Goal: Use online tool/utility: Utilize a website feature to perform a specific function

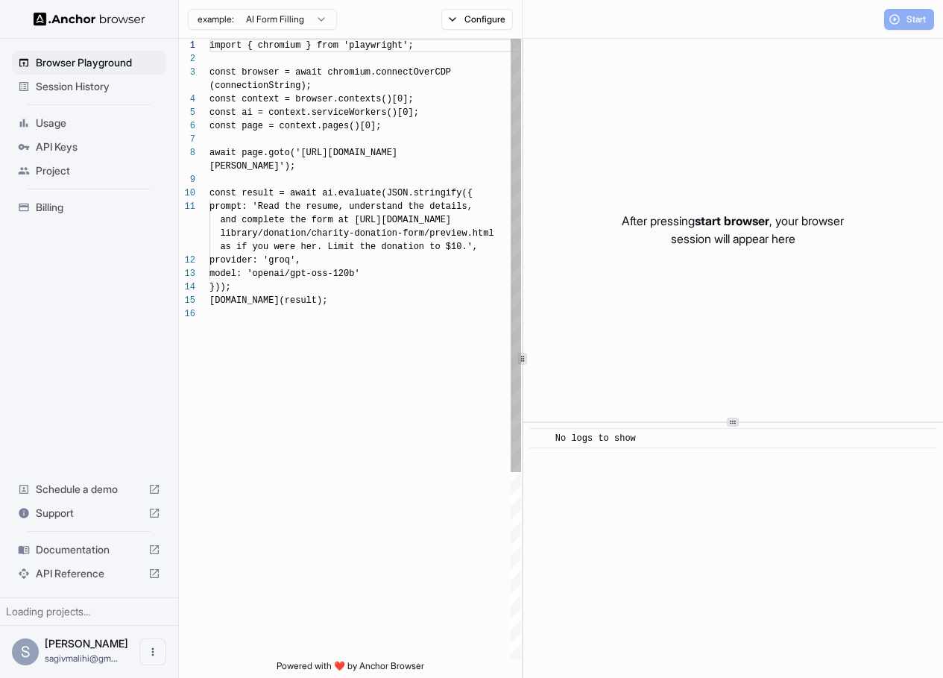
scroll to position [107, 0]
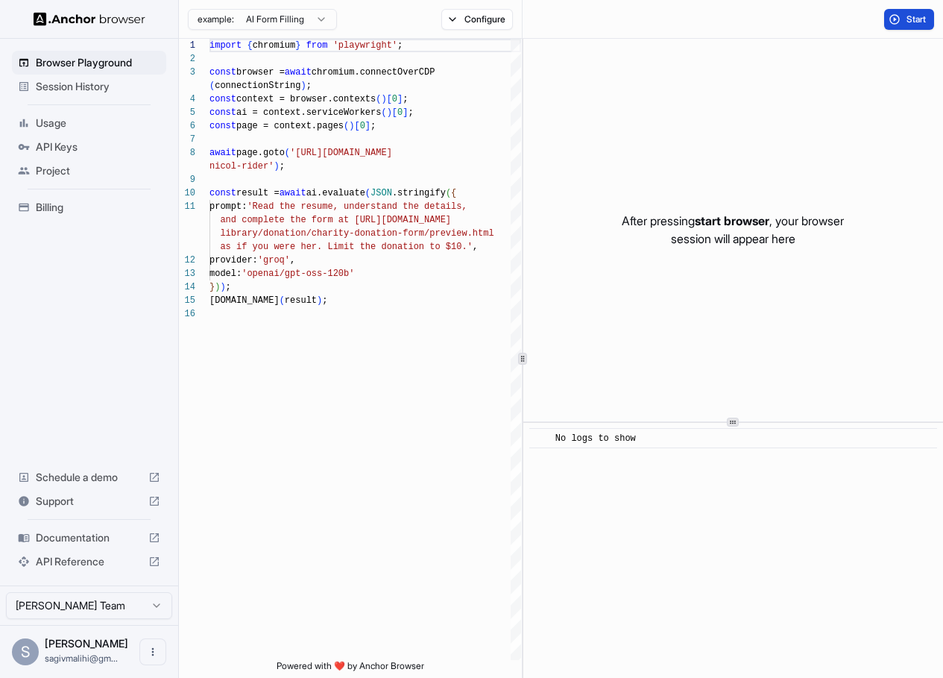
click at [906, 17] on span "Start" at bounding box center [916, 19] width 21 height 12
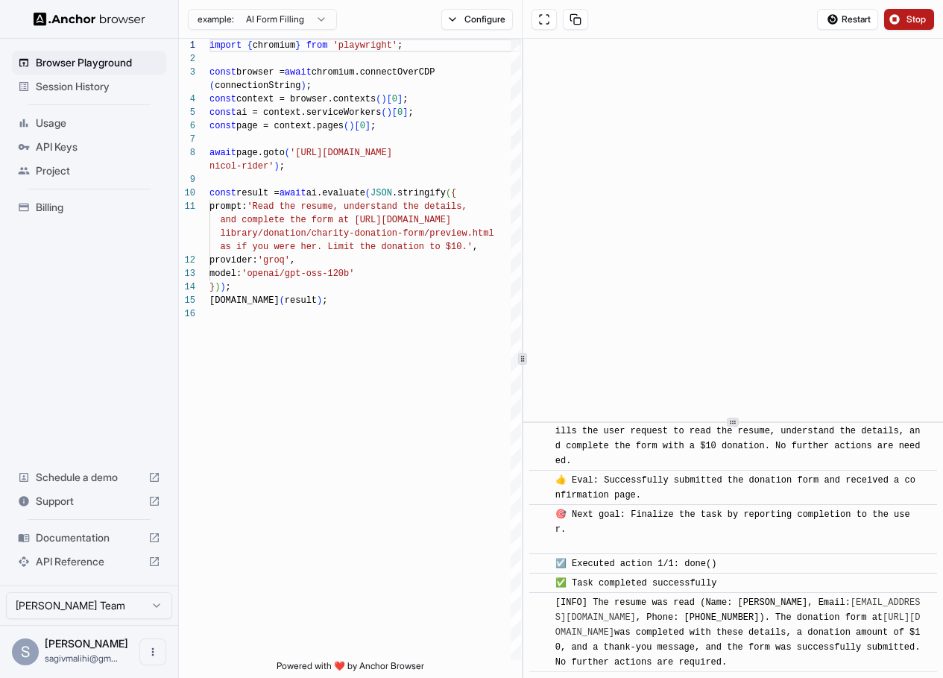
scroll to position [1144, 0]
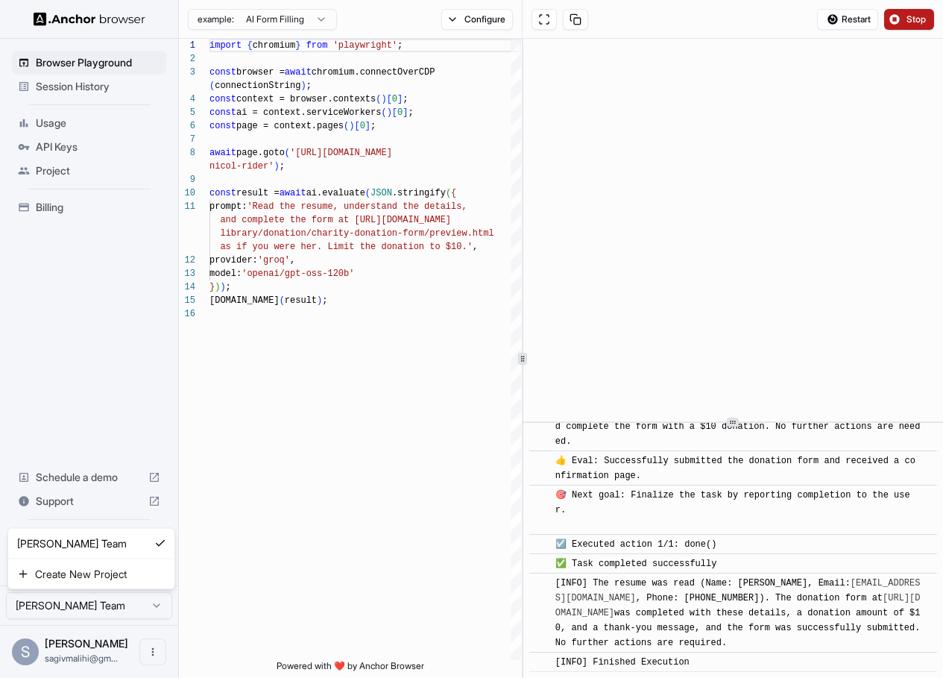
click at [140, 599] on html "Browser Playground Session History Usage API Keys Project Billing Schedule a de…" at bounding box center [471, 339] width 943 height 678
drag, startPoint x: 185, startPoint y: 616, endPoint x: 177, endPoint y: 621, distance: 8.7
click at [185, 616] on html "Browser Playground Session History Usage API Keys Project Billing Schedule a de…" at bounding box center [471, 339] width 943 height 678
click at [154, 652] on icon "Open menu" at bounding box center [153, 652] width 12 height 12
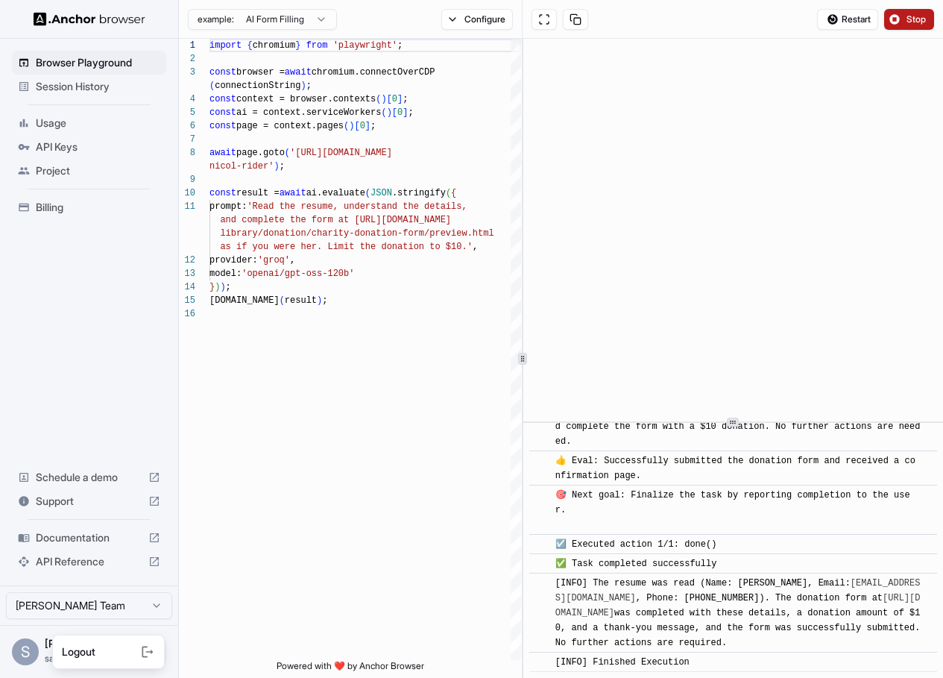
click at [179, 597] on div at bounding box center [471, 339] width 943 height 678
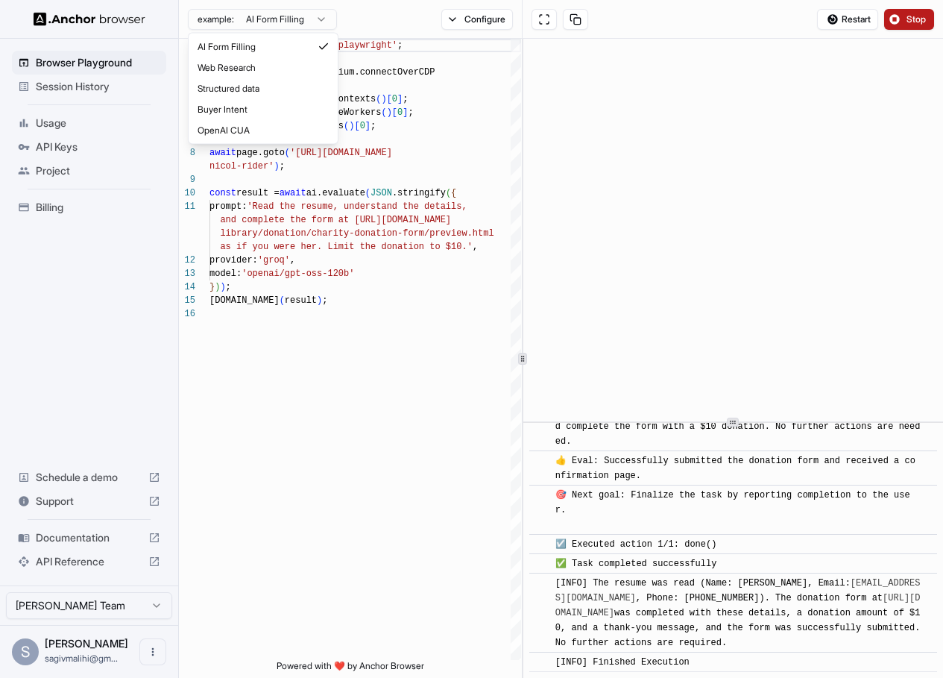
click at [284, 19] on html "Browser Playground Session History Usage API Keys Project Billing Schedule a de…" at bounding box center [471, 339] width 943 height 678
type textarea "**********"
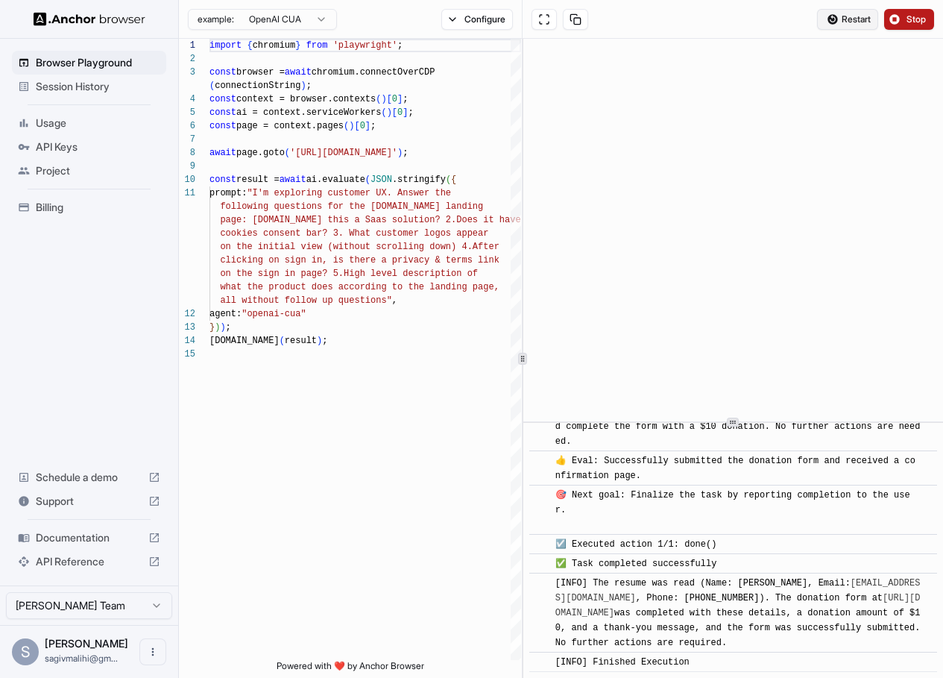
click at [853, 18] on span "Restart" at bounding box center [856, 19] width 29 height 12
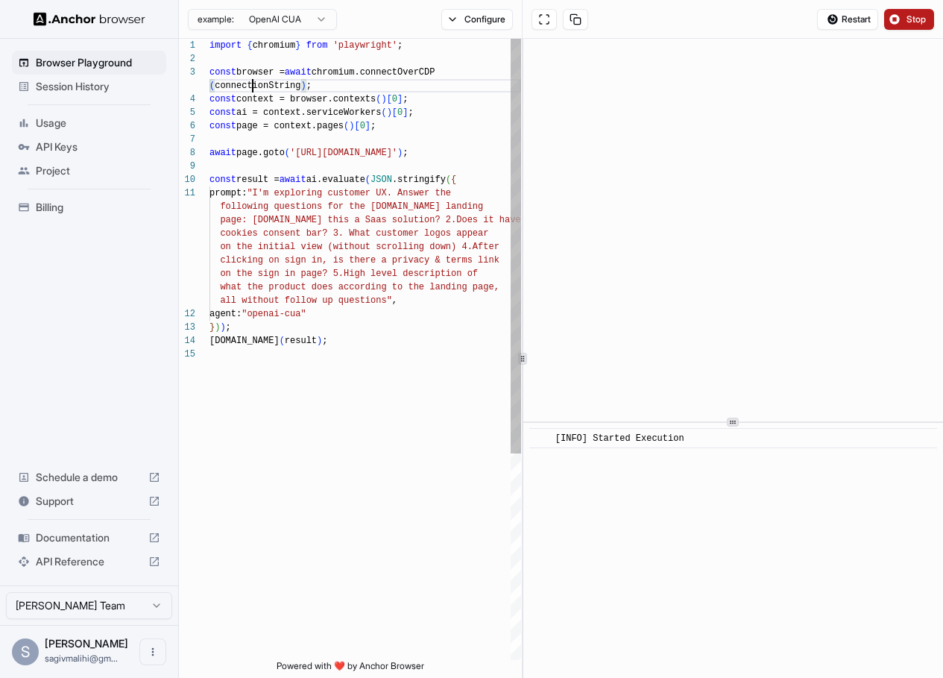
scroll to position [40, 0]
click at [252, 82] on div "import { chromium } from 'playwright' ; const browser = await chromium.connectO…" at bounding box center [365, 504] width 312 height 930
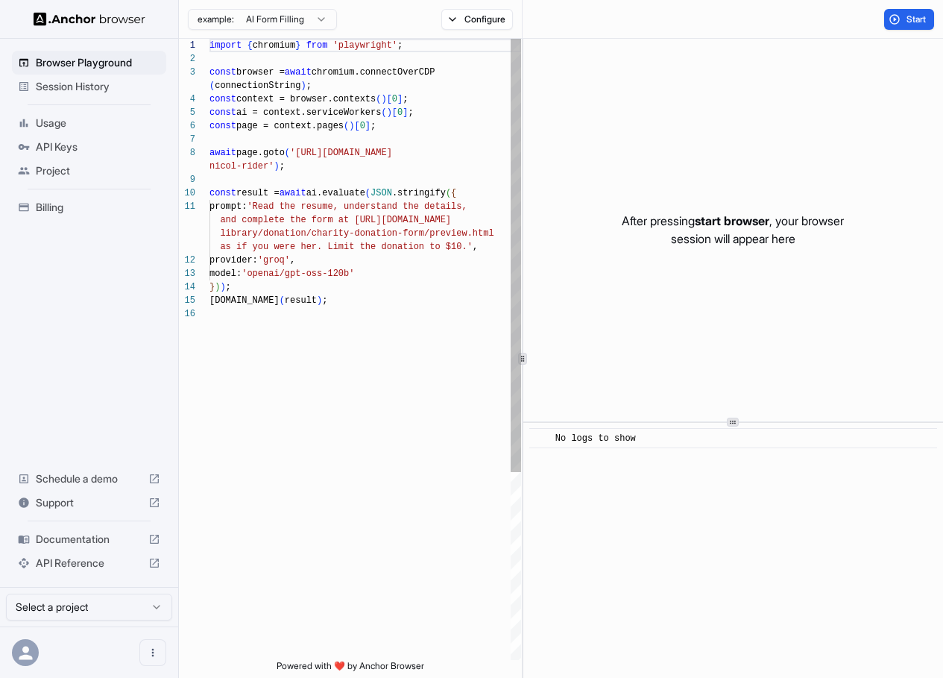
scroll to position [107, 0]
